Goal: Find specific page/section: Find specific page/section

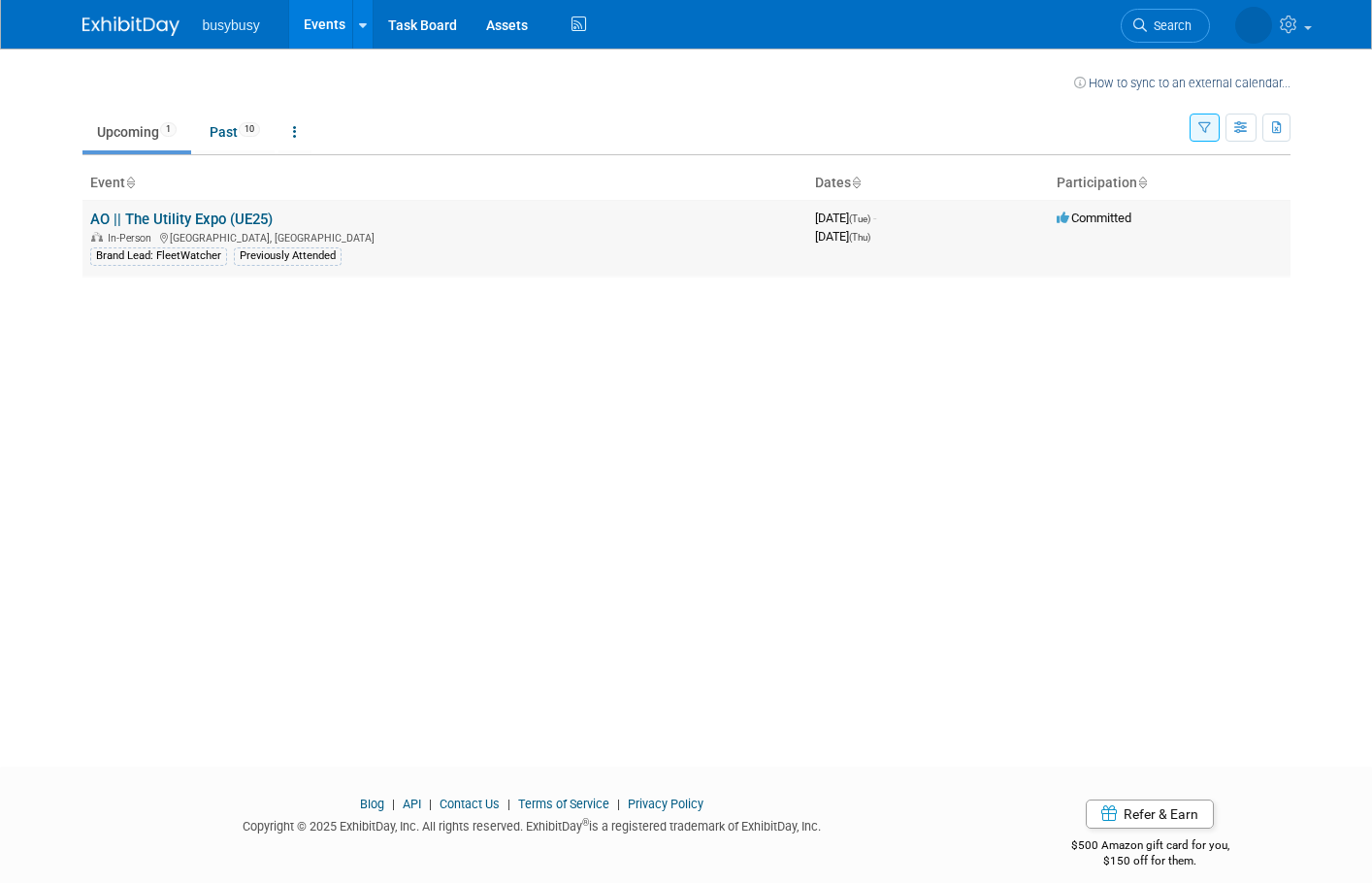
click at [175, 215] on link "AO || The Utility Expo (UE25)" at bounding box center [181, 219] width 182 height 18
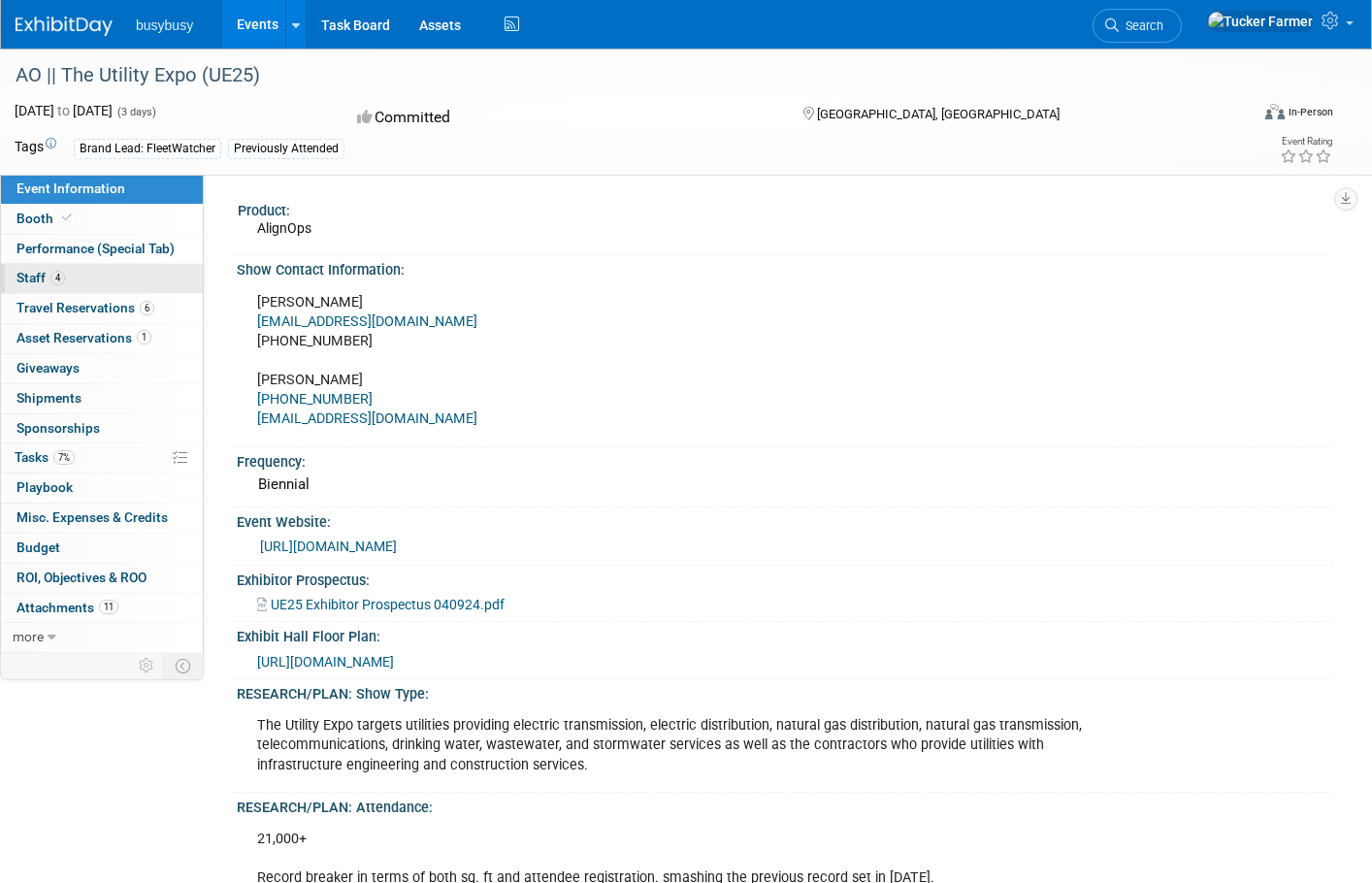
click at [93, 292] on link "4 Staff 4" at bounding box center [102, 278] width 202 height 29
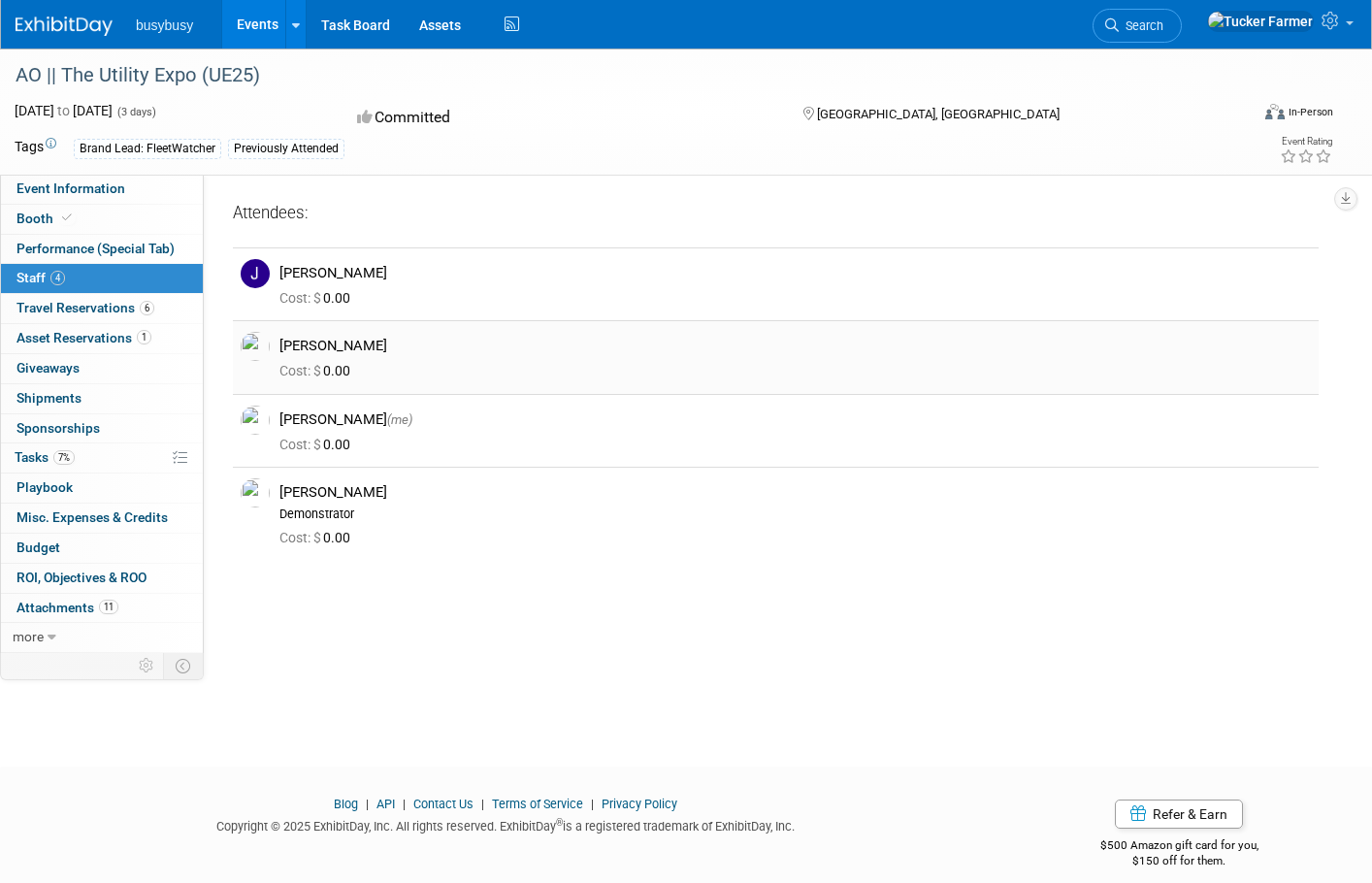
click at [265, 351] on div "[PERSON_NAME]" at bounding box center [795, 343] width 1060 height 23
click at [261, 338] on img at bounding box center [254, 346] width 29 height 29
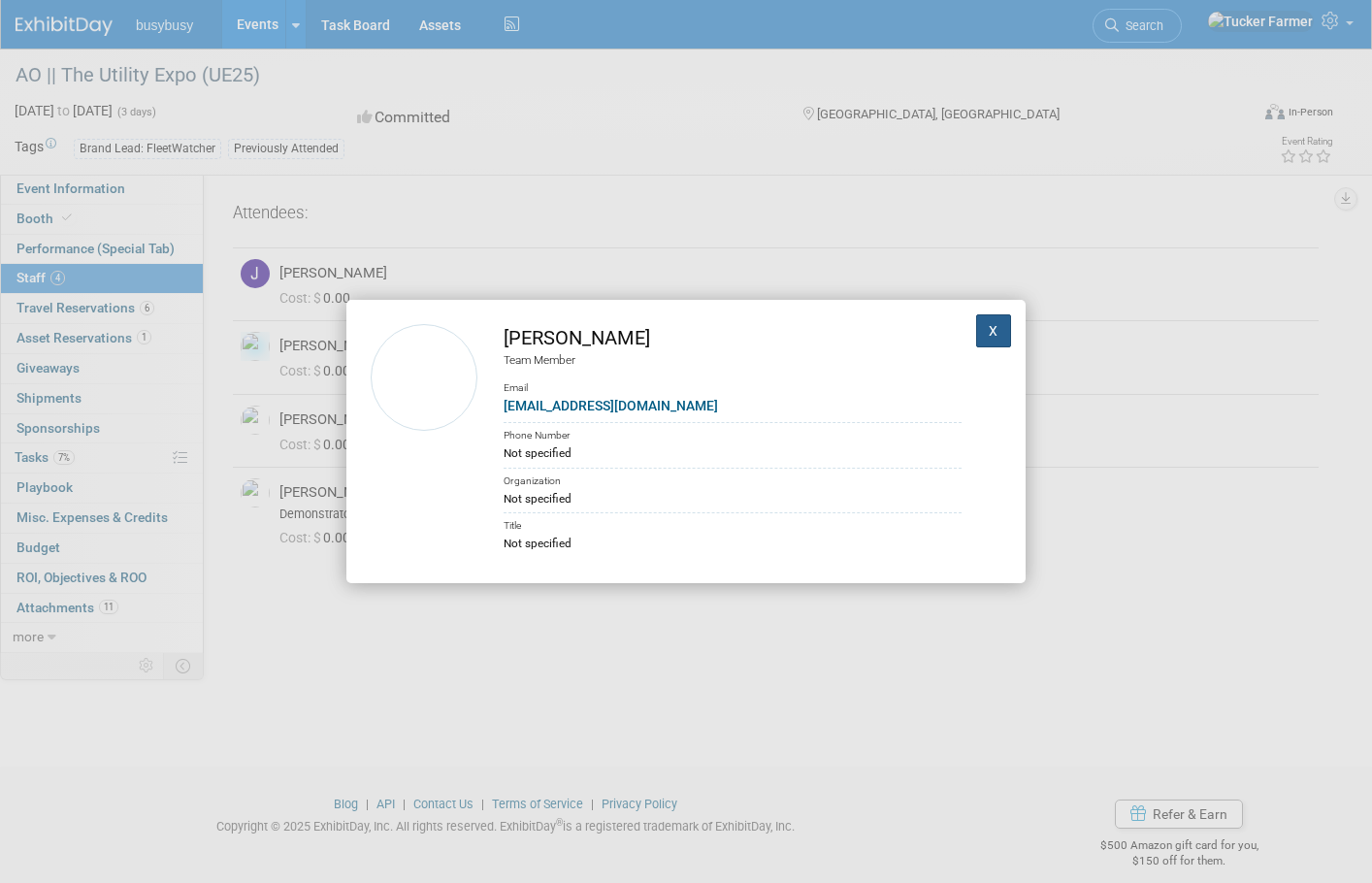
click at [987, 329] on button "X" at bounding box center [993, 330] width 35 height 33
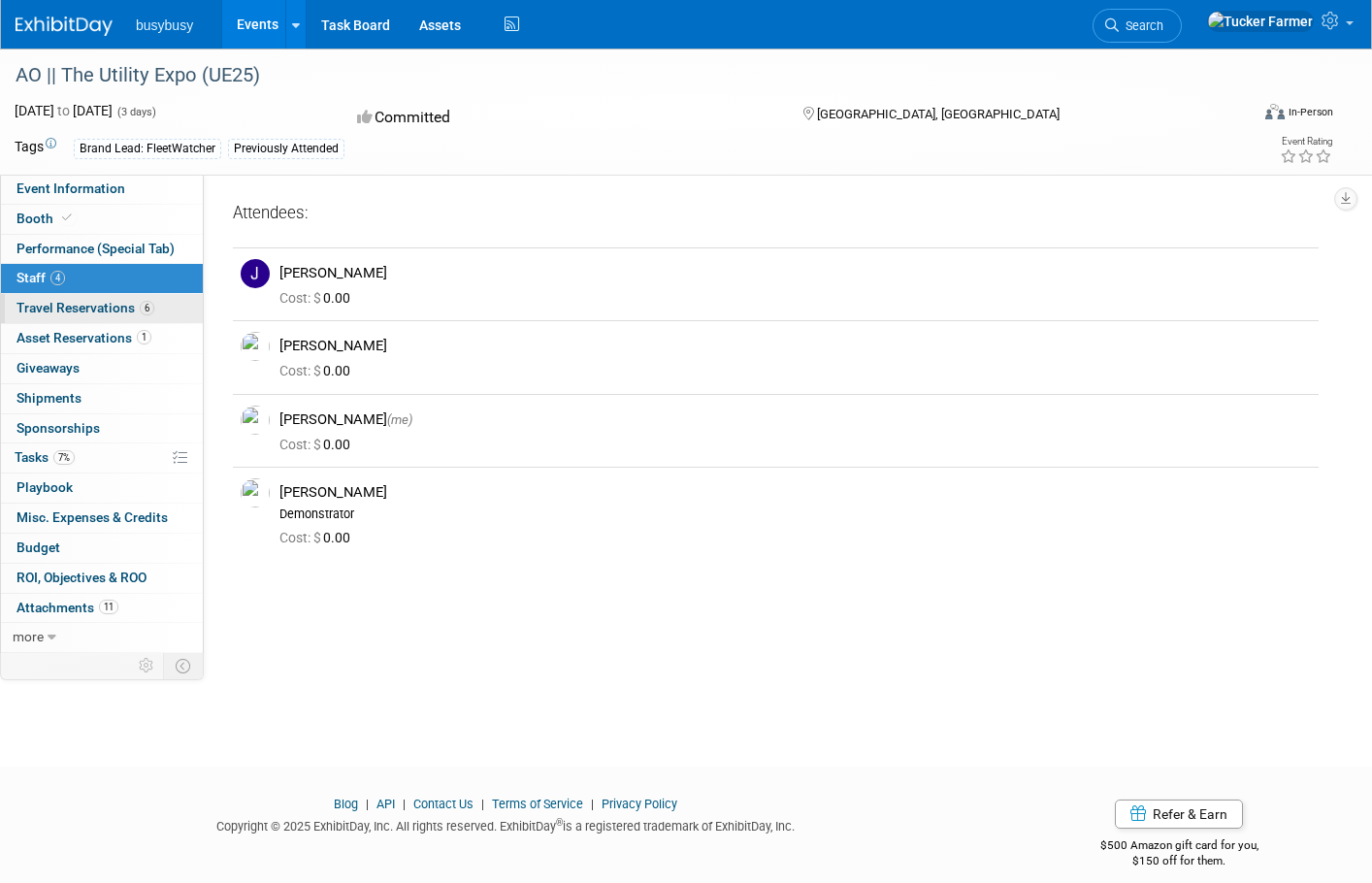
click at [90, 310] on span "Travel Reservations 6" at bounding box center [86, 308] width 137 height 16
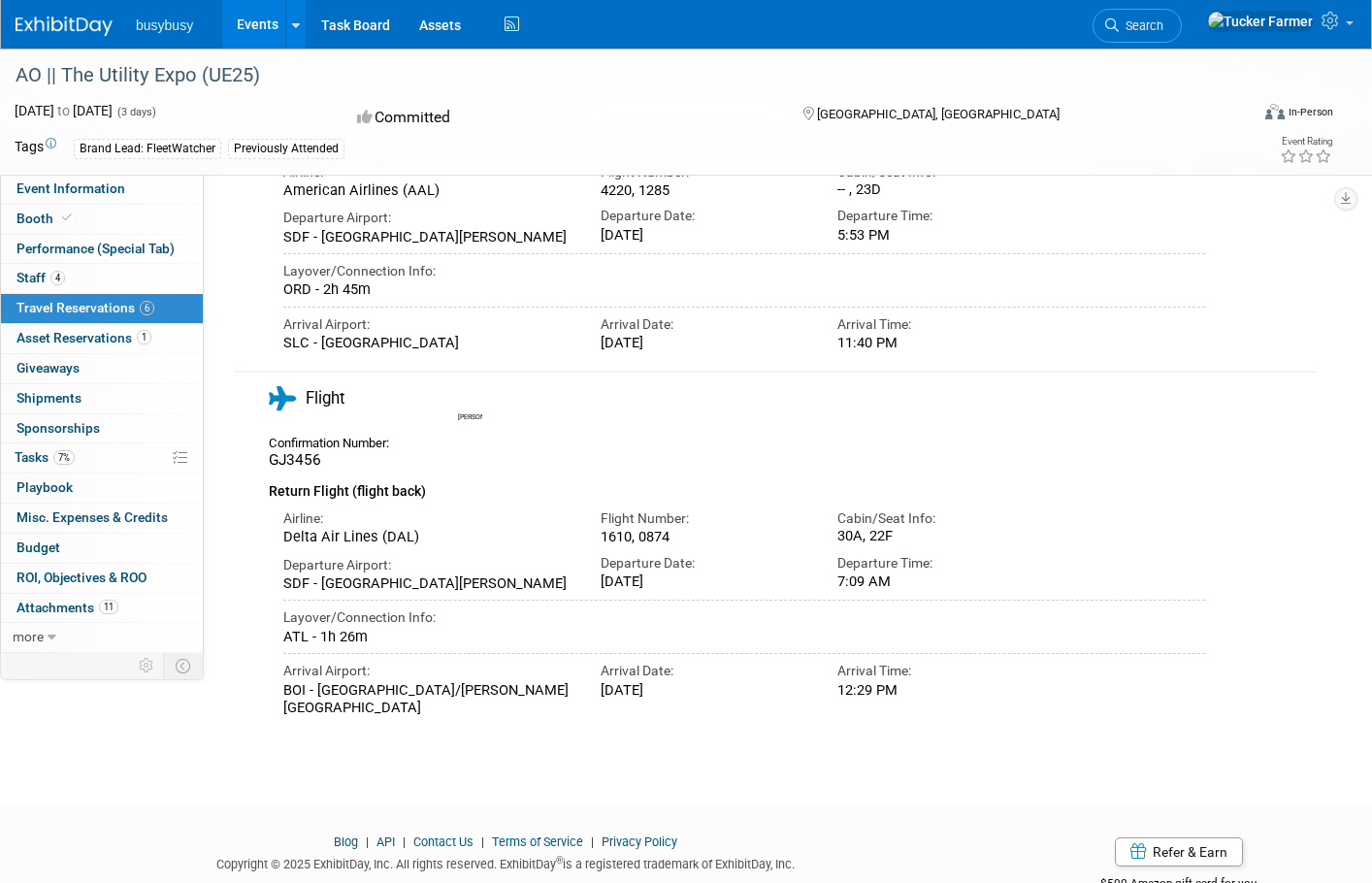
scroll to position [1799, 0]
